Goal: Transaction & Acquisition: Purchase product/service

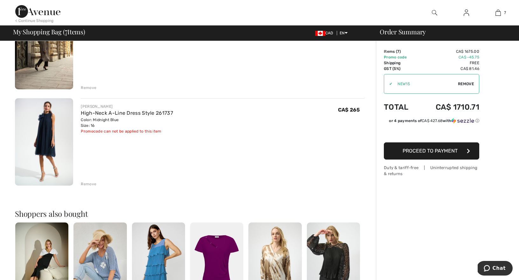
scroll to position [229, 0]
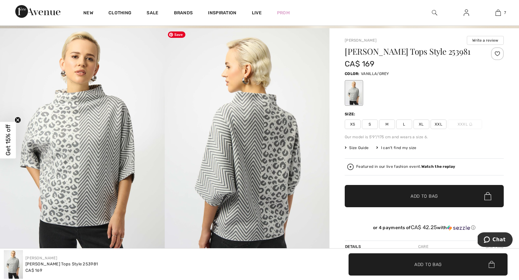
scroll to position [43, 0]
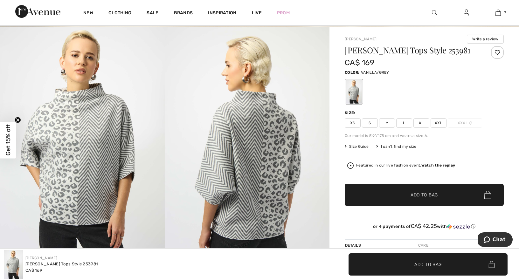
click at [361, 147] on span "Size Guide" at bounding box center [357, 147] width 24 height 6
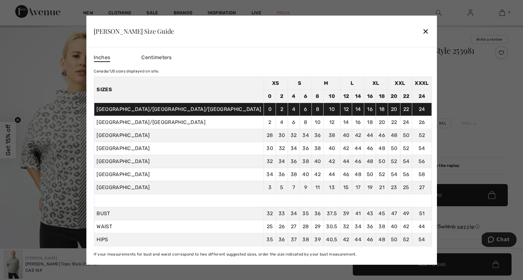
click at [423, 28] on div "✕" at bounding box center [426, 30] width 7 height 13
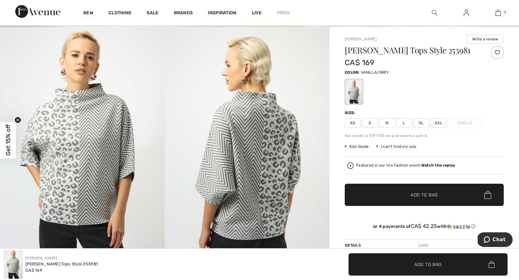
click at [405, 123] on span "L" at bounding box center [404, 123] width 16 height 10
click at [416, 196] on span "Add to Bag" at bounding box center [423, 195] width 27 height 7
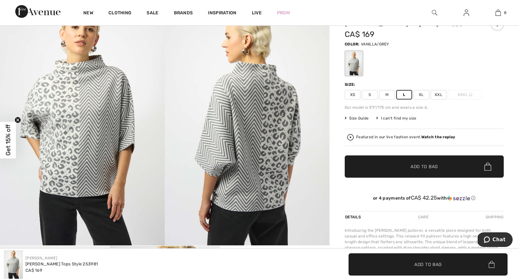
scroll to position [31, 0]
